Goal: Task Accomplishment & Management: Use online tool/utility

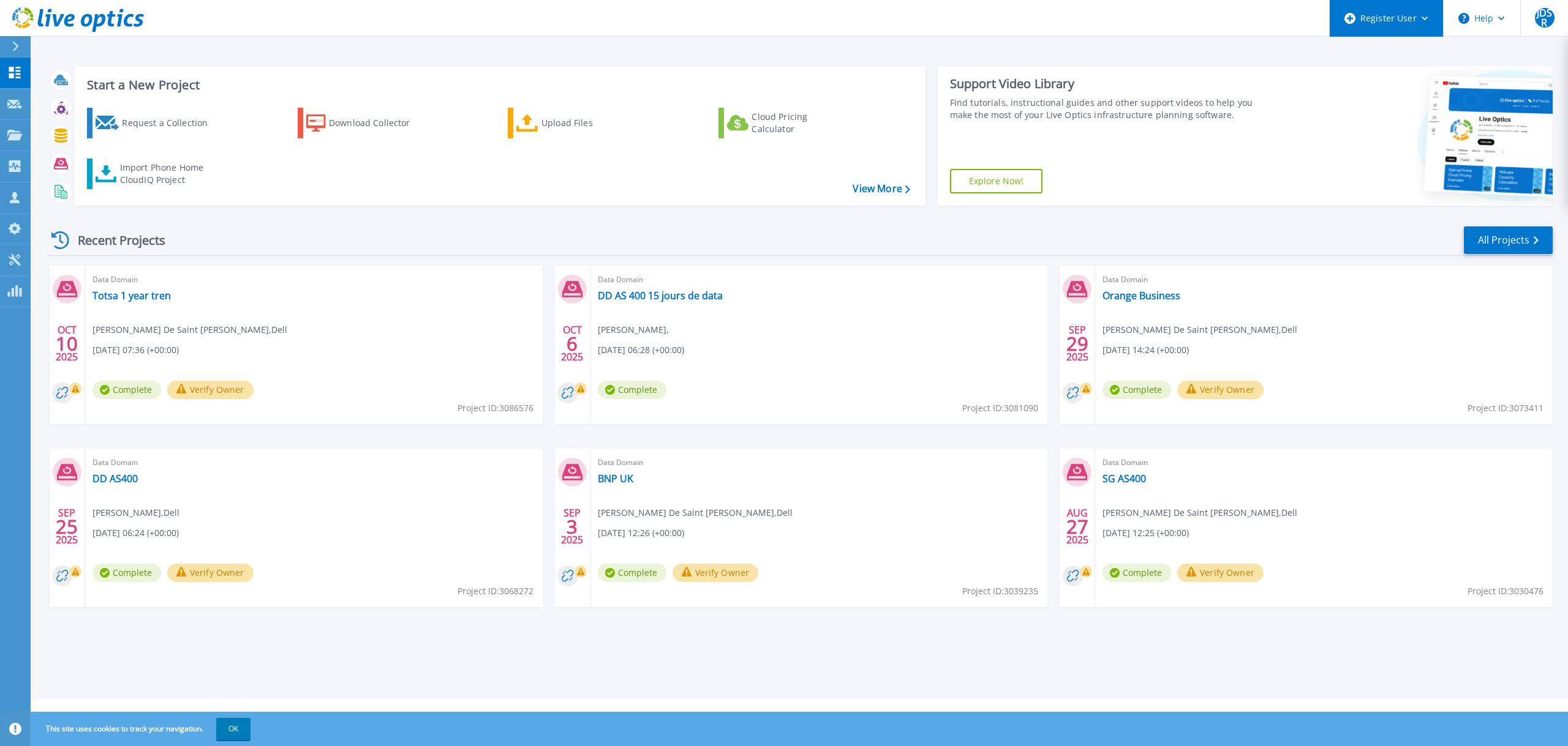
click at [1380, 24] on div "Register User" at bounding box center [1386, 18] width 113 height 37
click at [1382, 82] on link "Register New User" at bounding box center [1398, 83] width 137 height 30
click at [1428, 16] on div "Register User" at bounding box center [1386, 18] width 113 height 37
click at [1246, 214] on div "Start a New Project Request a Collection Download Collector Upload Files Cloud …" at bounding box center [799, 135] width 1505 height 159
click at [878, 193] on link "View More" at bounding box center [881, 188] width 57 height 11
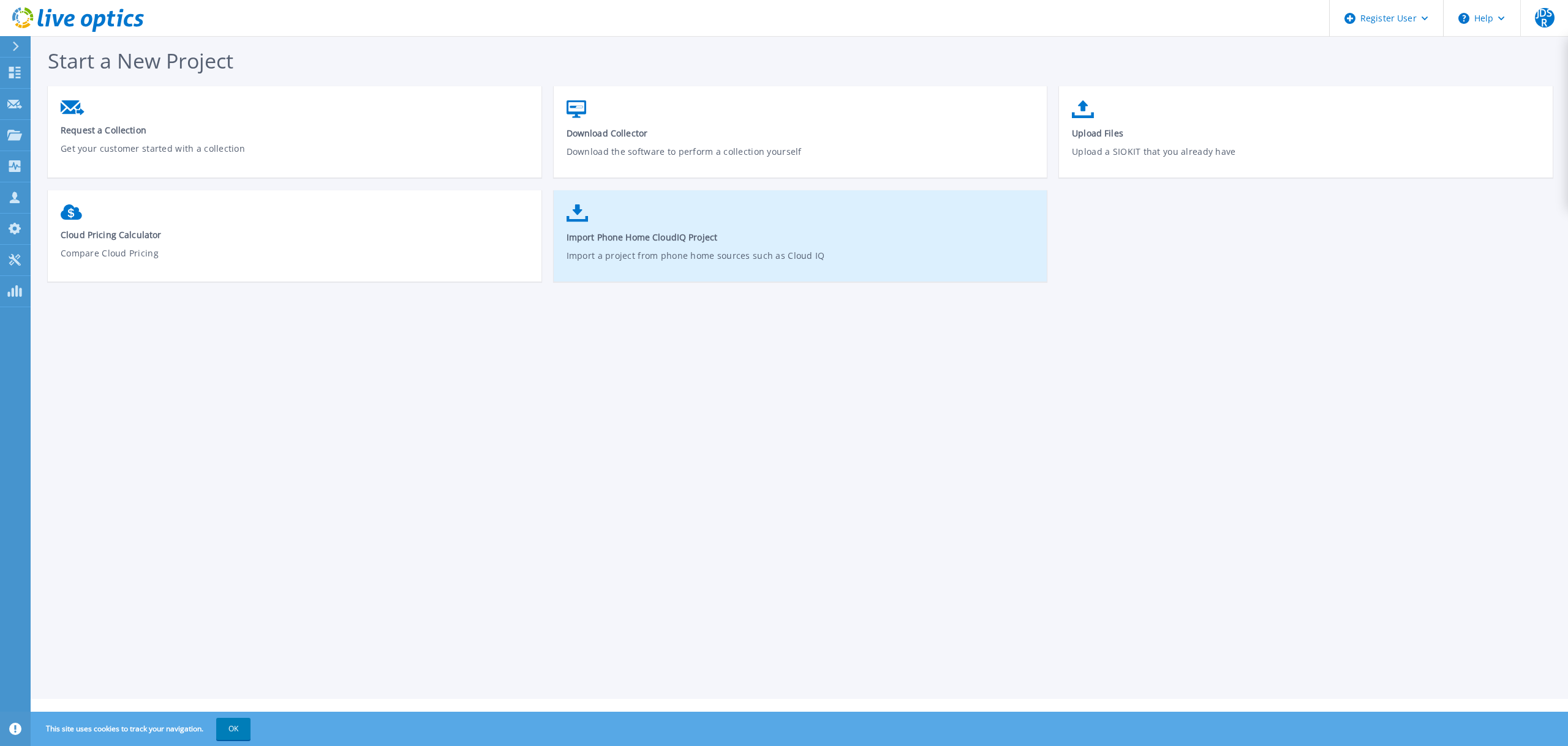
click at [659, 232] on span "Import Phone Home CloudIQ Project" at bounding box center [800, 237] width 468 height 11
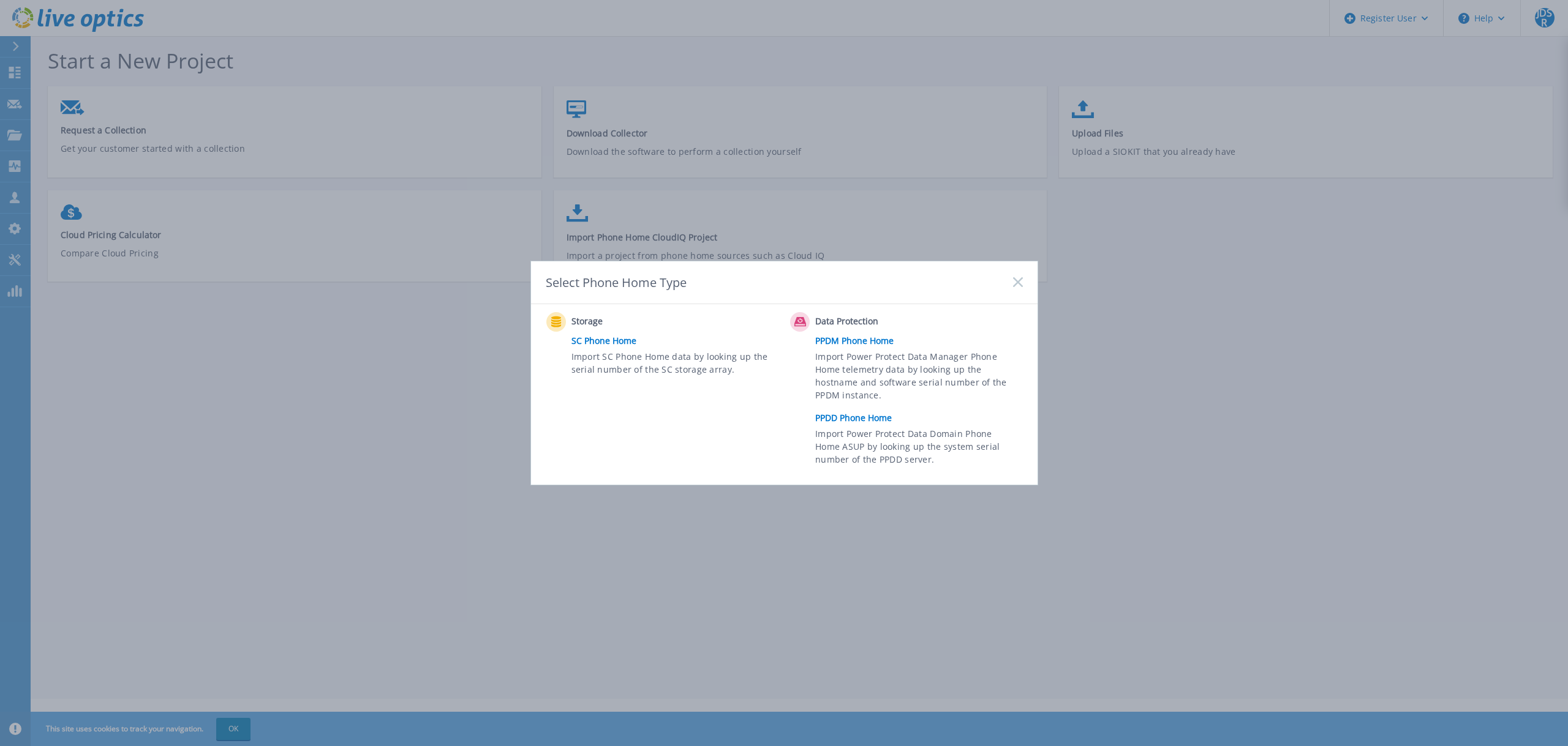
click at [844, 417] on link "PPDD Phone Home" at bounding box center [922, 418] width 213 height 18
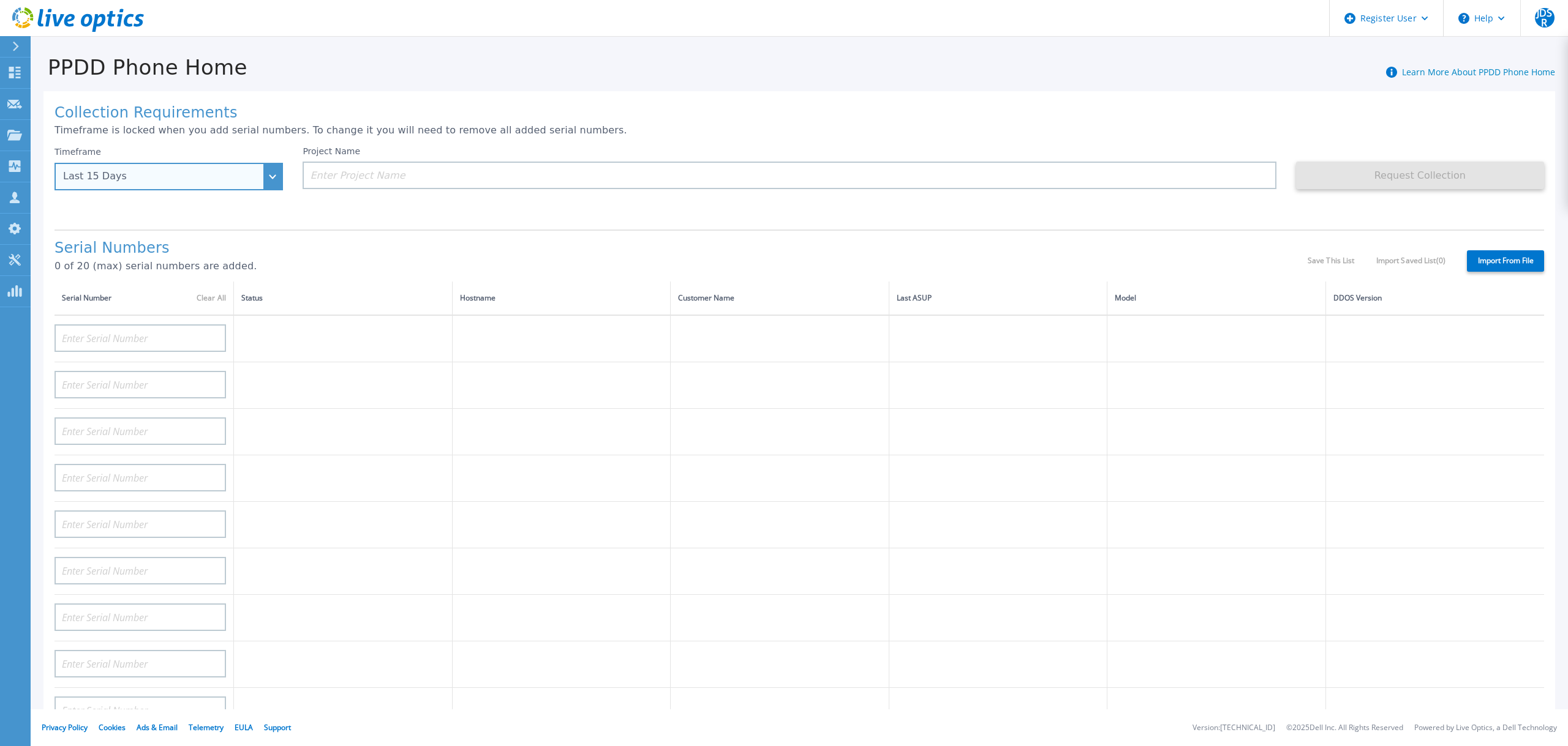
click at [132, 176] on div "Last 15 Days" at bounding box center [162, 176] width 198 height 11
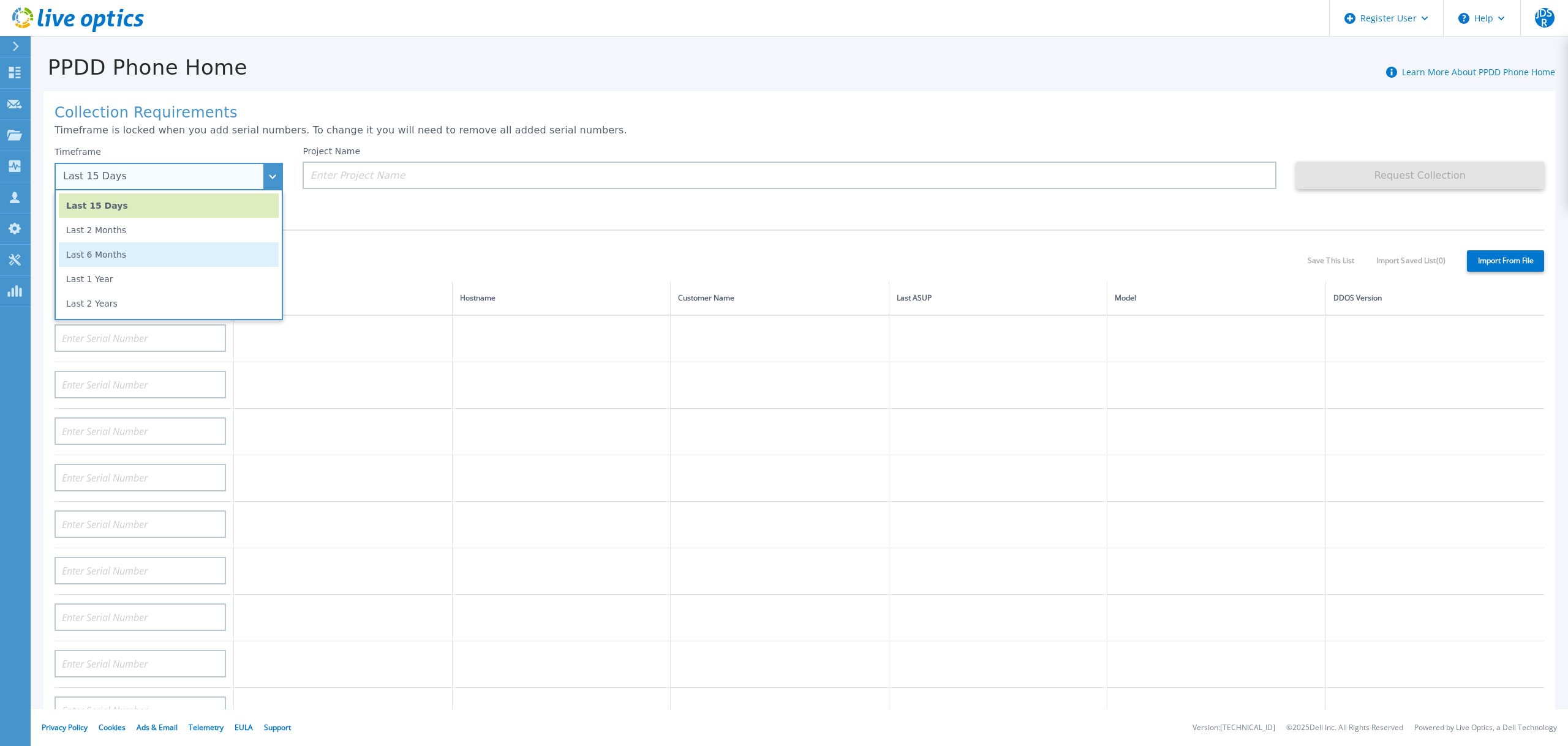
click at [126, 263] on li "Last 6 Months" at bounding box center [168, 255] width 220 height 25
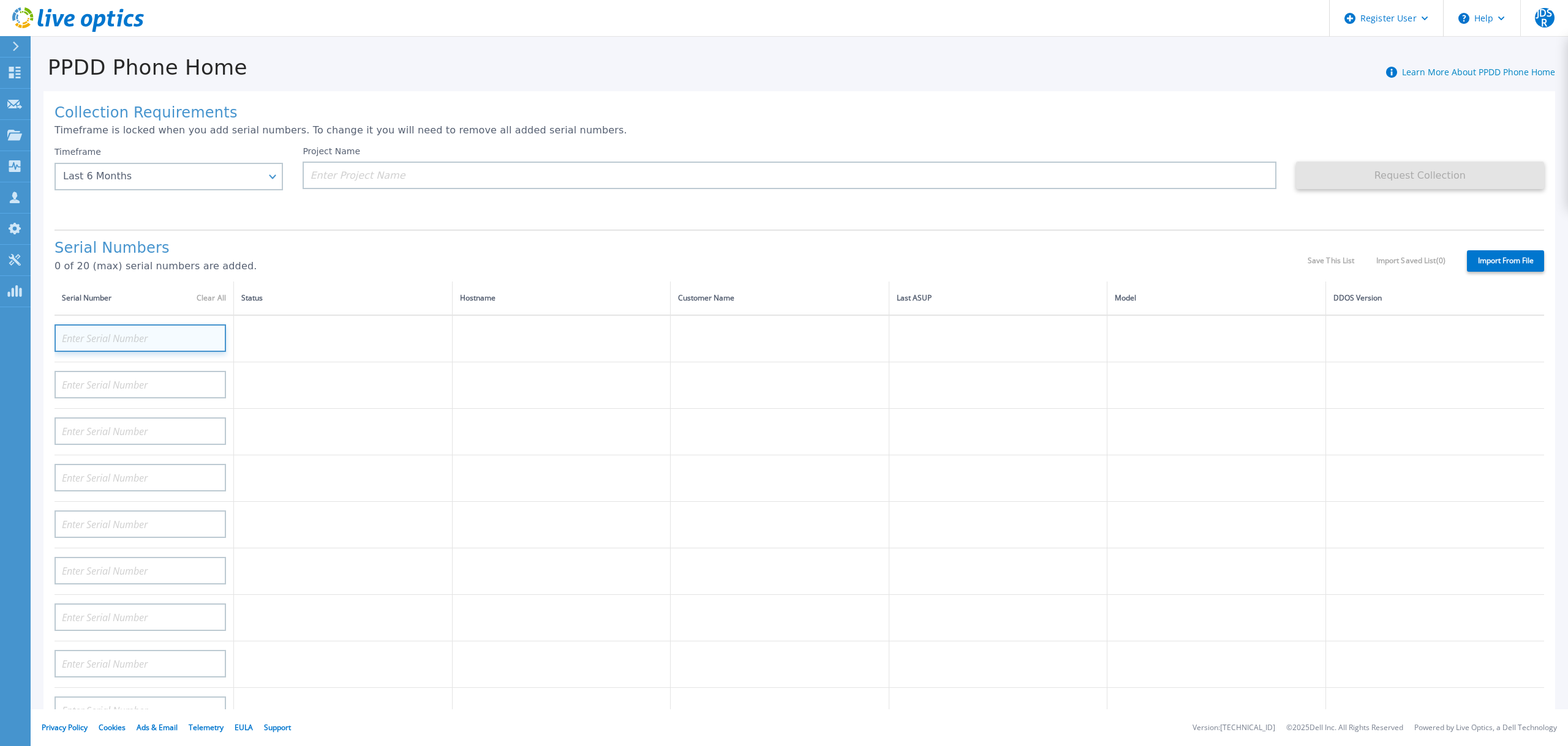
click at [129, 324] on input at bounding box center [140, 338] width 171 height 28
paste input "CRK00224406760"
type input "CRK00224406760"
click at [141, 371] on input at bounding box center [140, 385] width 171 height 28
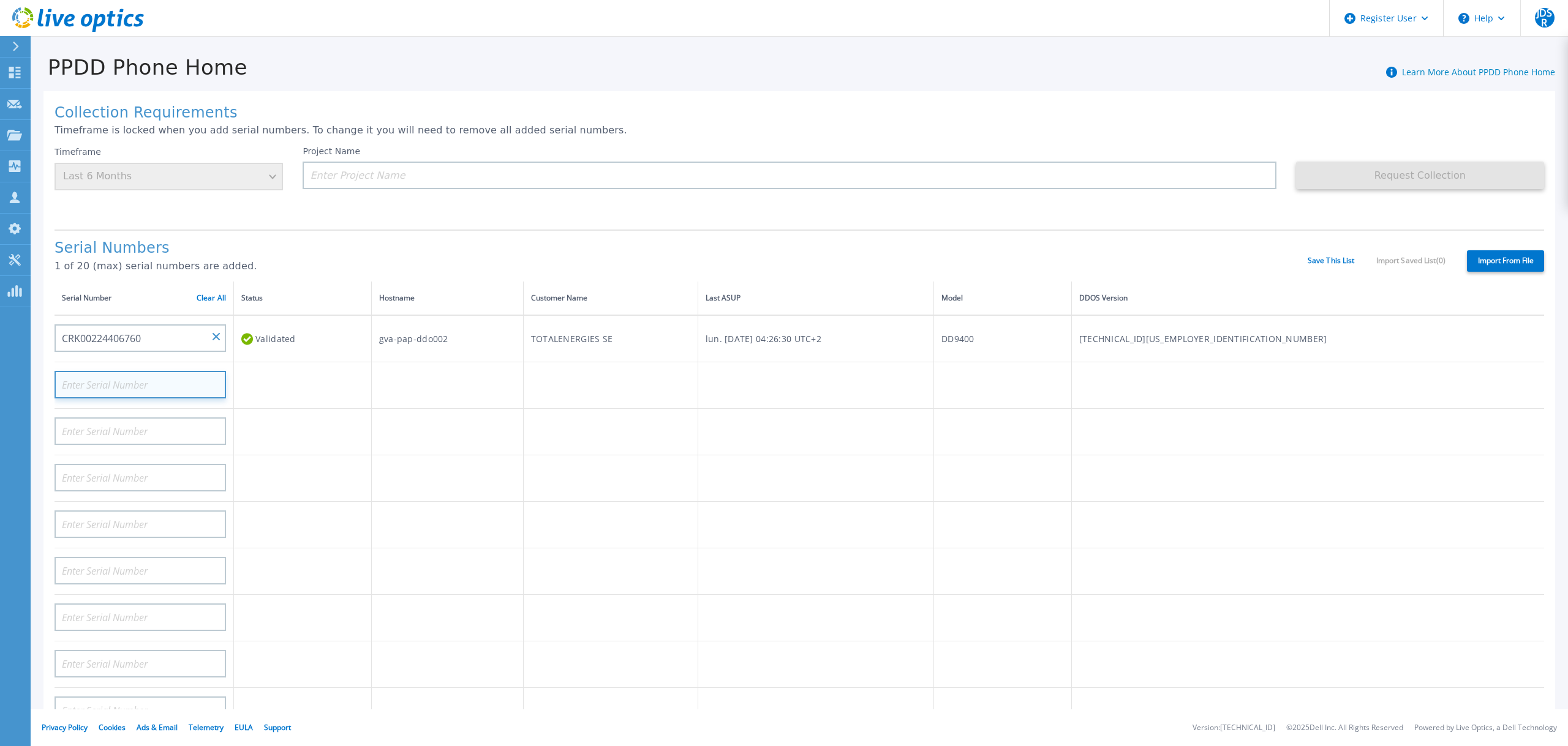
paste input "CRK00224406761"
type input "CRK00224406761"
click at [102, 418] on input at bounding box center [140, 431] width 171 height 28
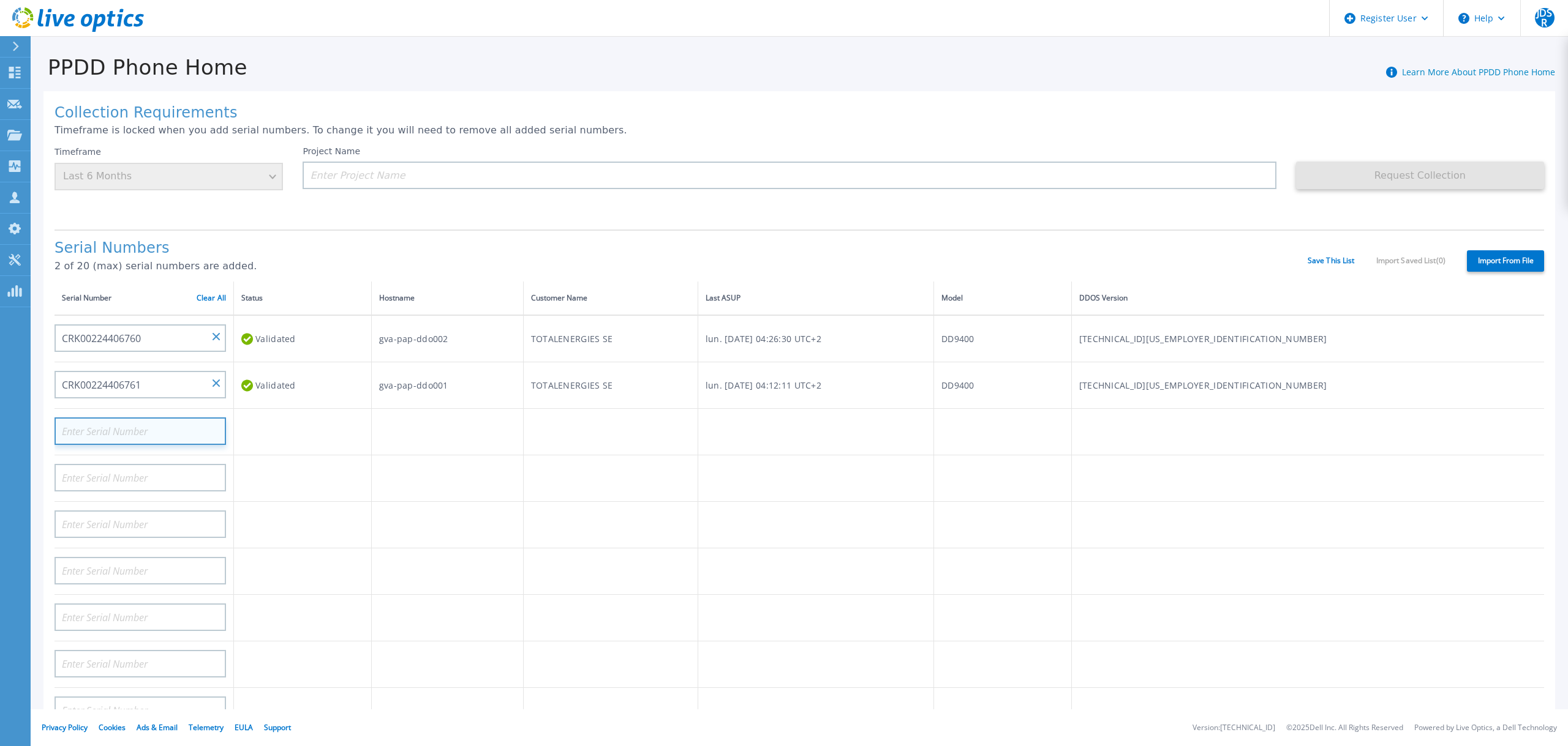
paste input "CRK00224411335"
type input "CRK00224411335"
click at [1119, 243] on h1 "Serial Numbers" at bounding box center [680, 248] width 1253 height 17
click at [495, 181] on input at bounding box center [789, 175] width 973 height 28
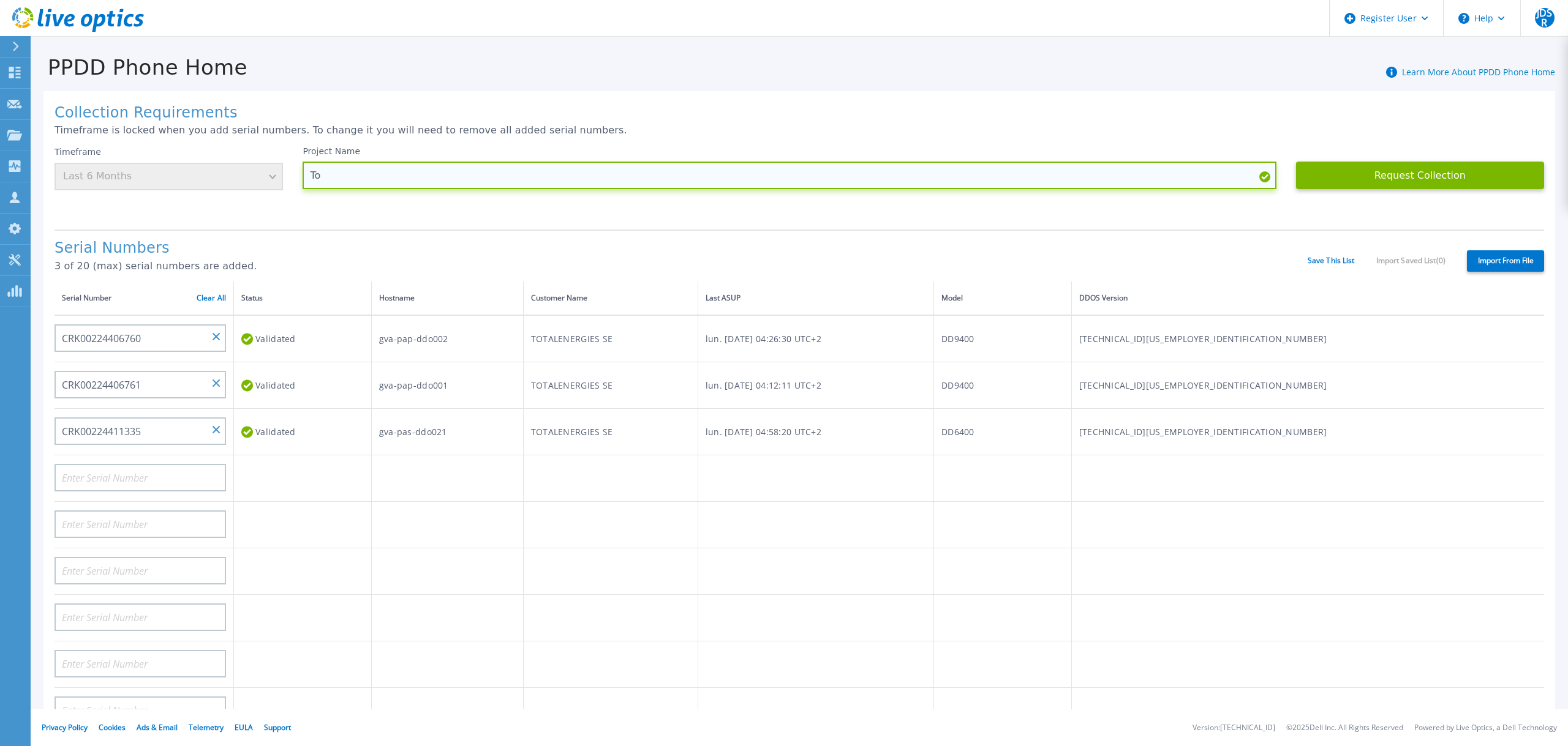
type input "T"
type input "TOTSA DD PRod and Vault"
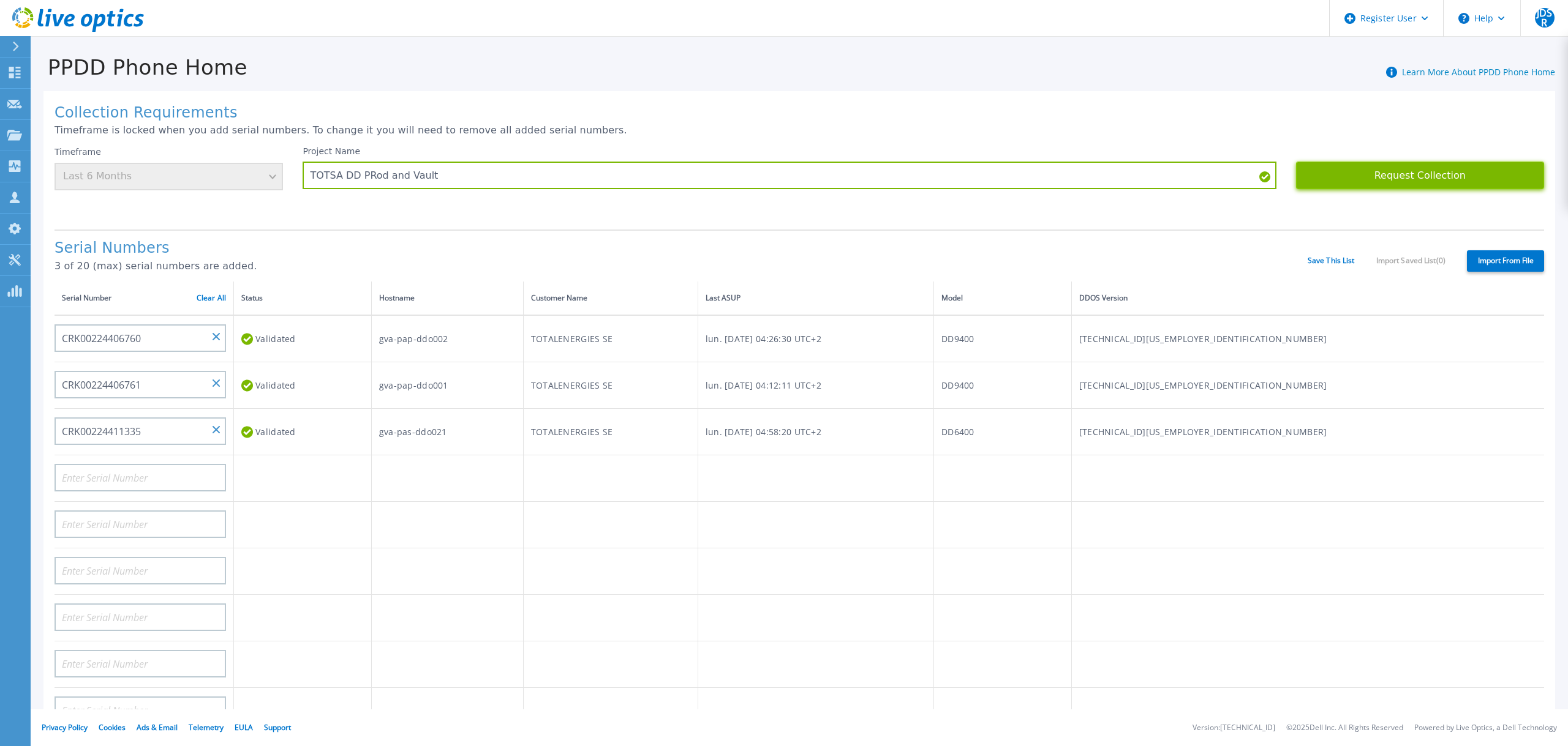
click at [1356, 178] on button "Request Collection" at bounding box center [1419, 175] width 248 height 28
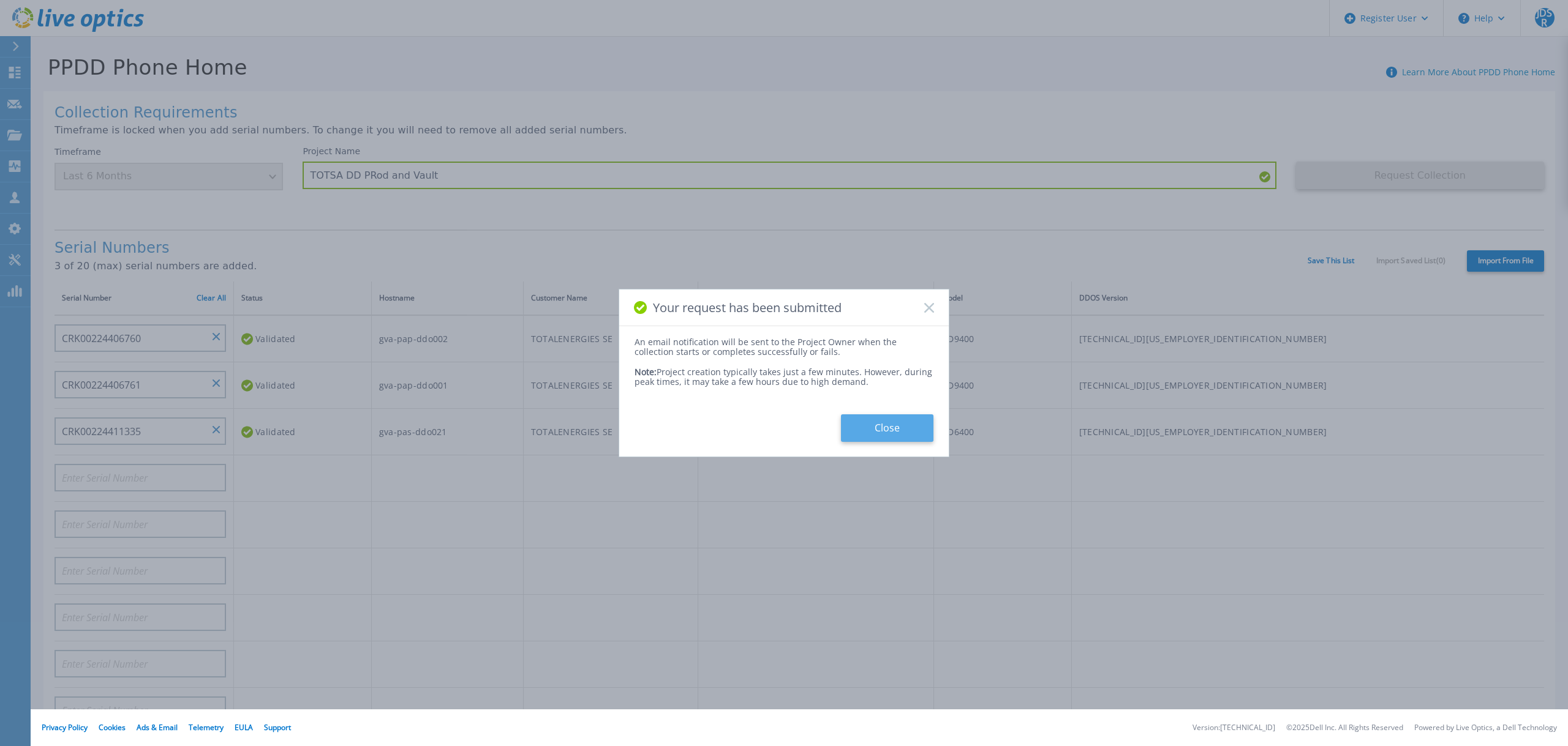
click at [888, 430] on button "Close" at bounding box center [887, 428] width 93 height 28
